Goal: Task Accomplishment & Management: Use online tool/utility

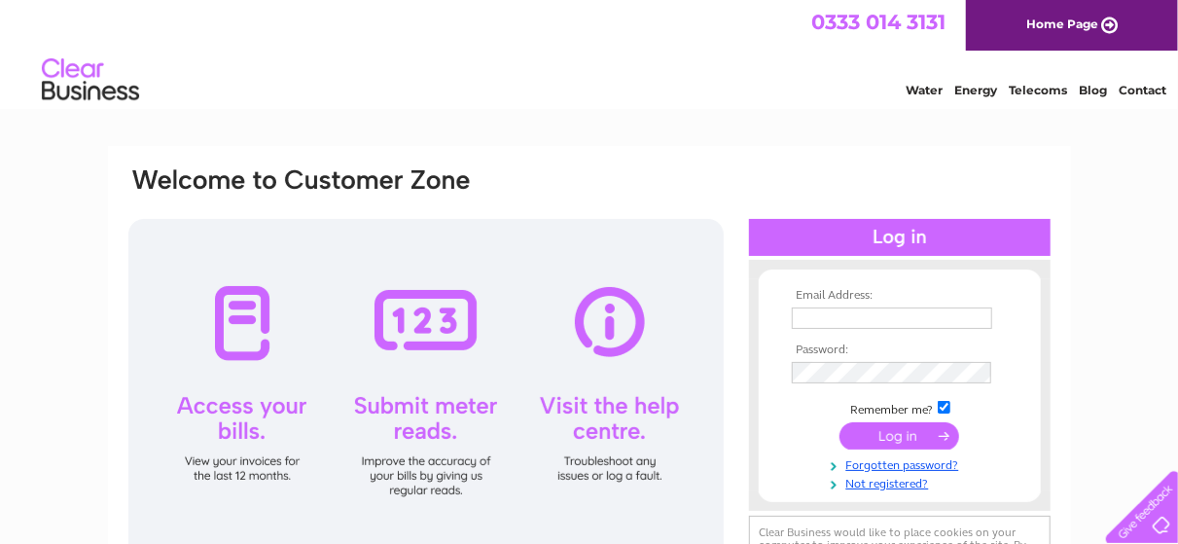
type input "doc@estrategia.uk"
click at [901, 432] on input "submit" at bounding box center [900, 435] width 120 height 27
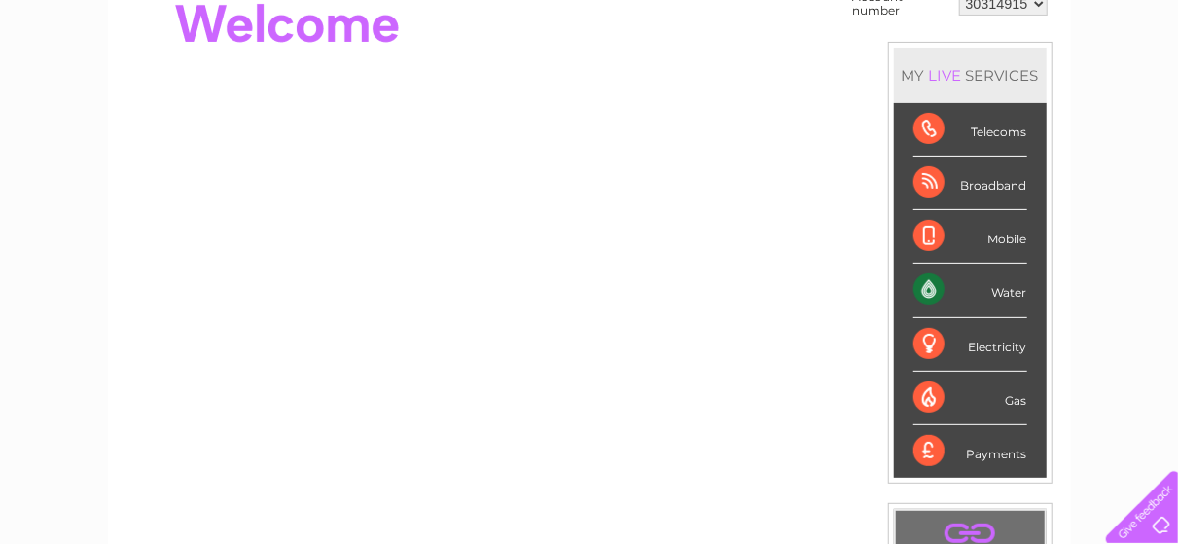
scroll to position [97, 0]
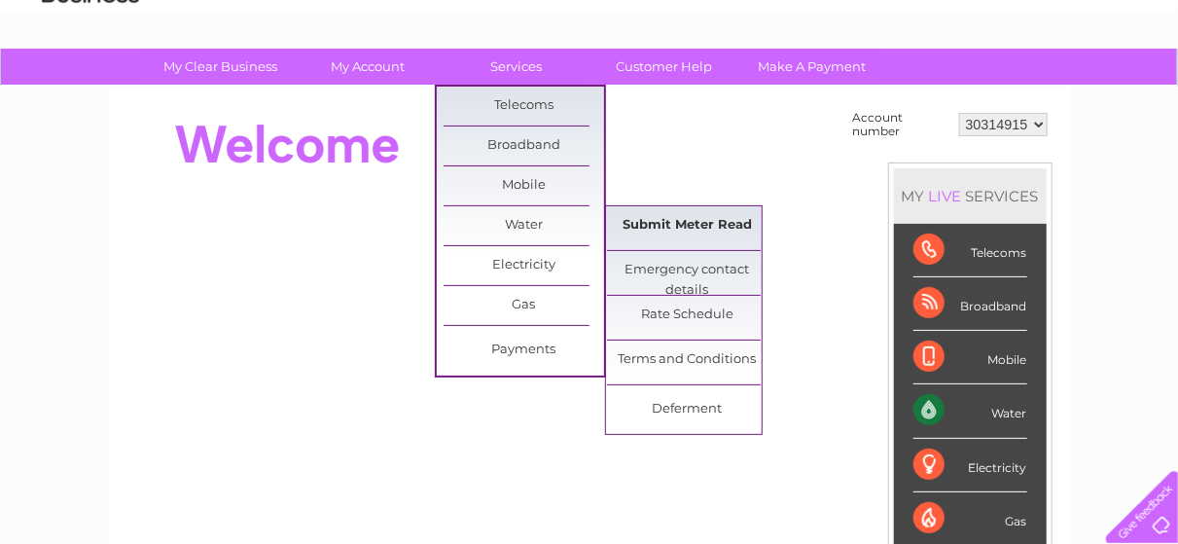
click at [690, 224] on link "Submit Meter Read" at bounding box center [687, 225] width 161 height 39
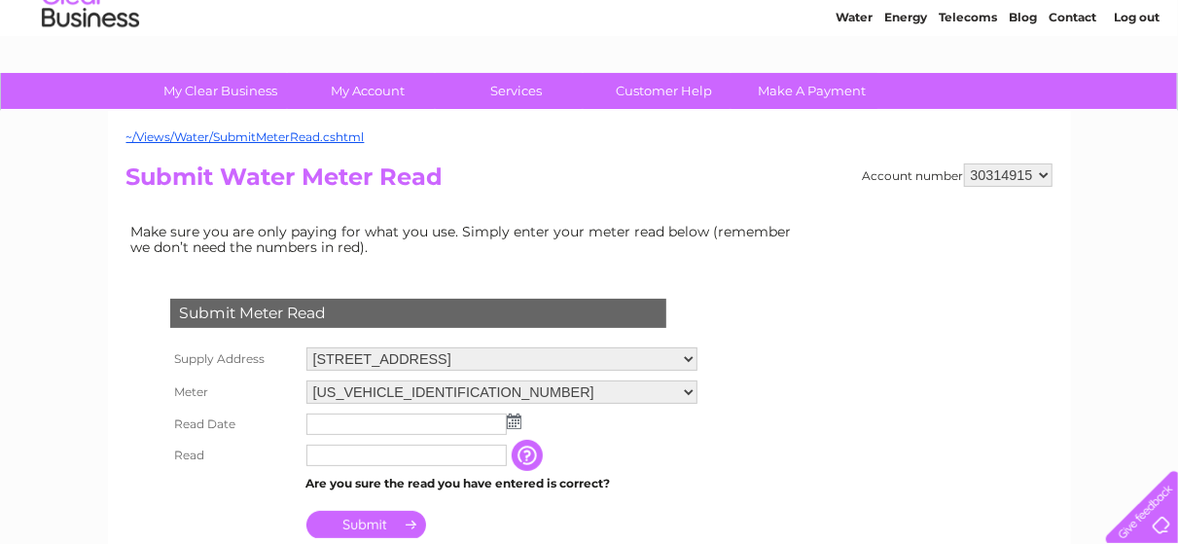
scroll to position [195, 0]
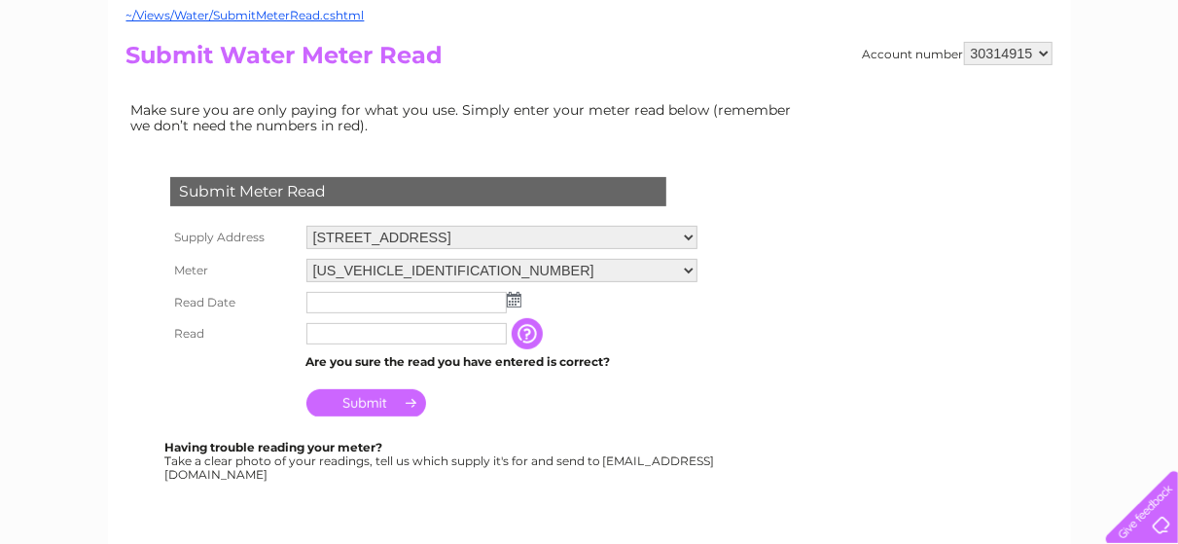
click at [515, 301] on img at bounding box center [514, 300] width 15 height 16
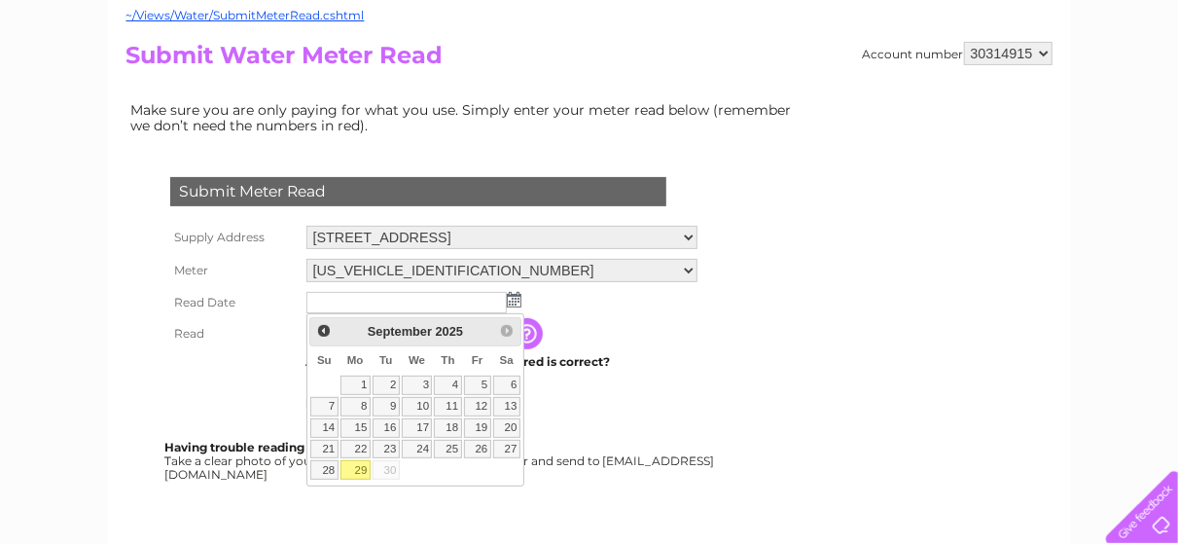
click at [357, 467] on link "29" at bounding box center [356, 469] width 30 height 19
type input "[DATE]"
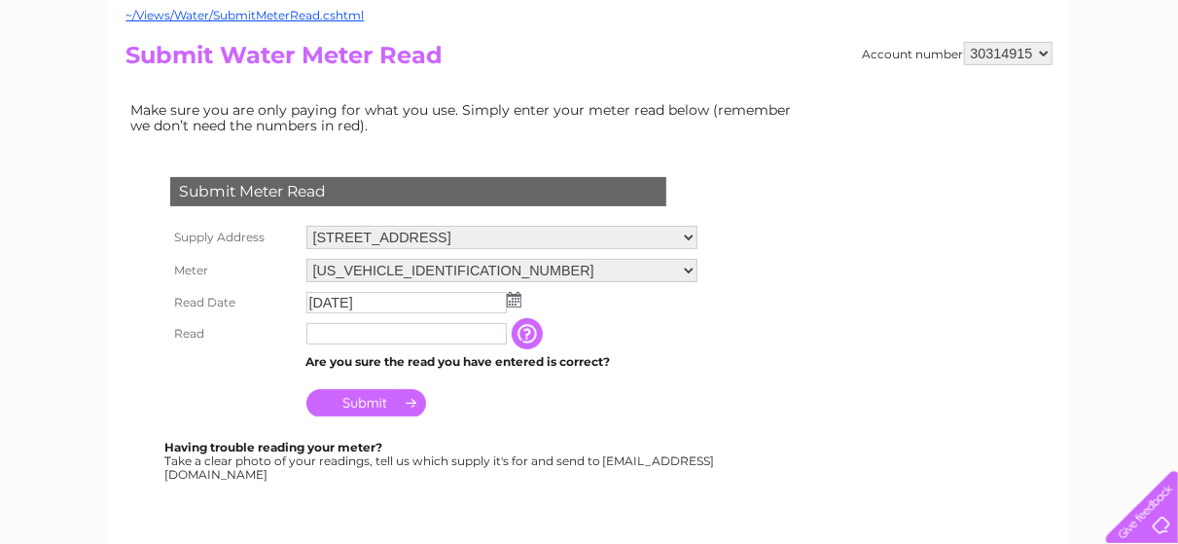
click at [326, 329] on input "text" at bounding box center [407, 333] width 200 height 21
type input "00148"
click at [363, 403] on input "Submit" at bounding box center [367, 402] width 120 height 27
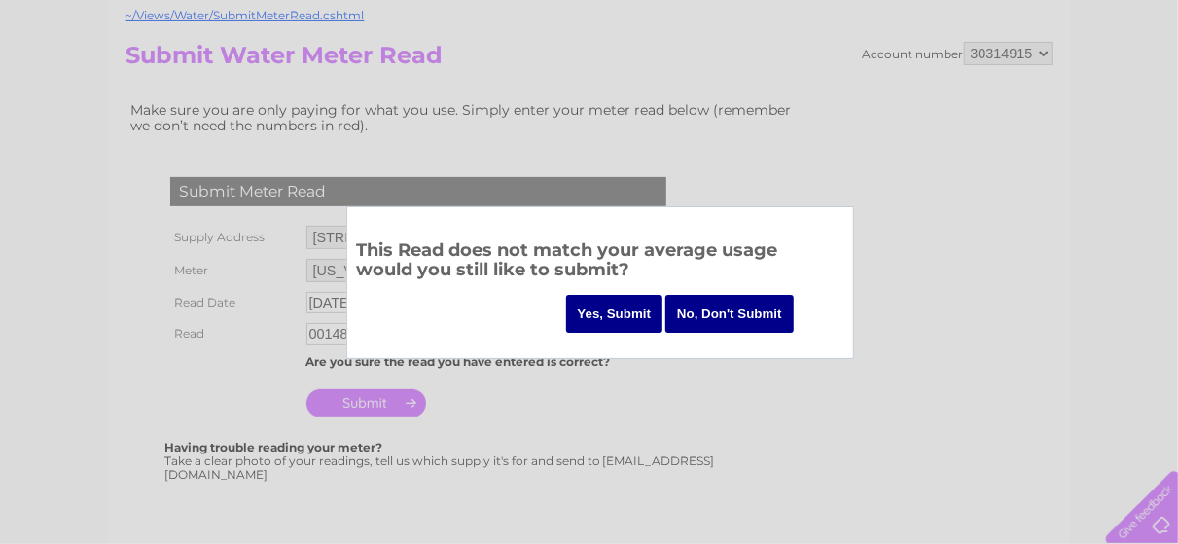
click at [601, 313] on input "Yes, Submit" at bounding box center [614, 314] width 97 height 38
